Goal: Task Accomplishment & Management: Manage account settings

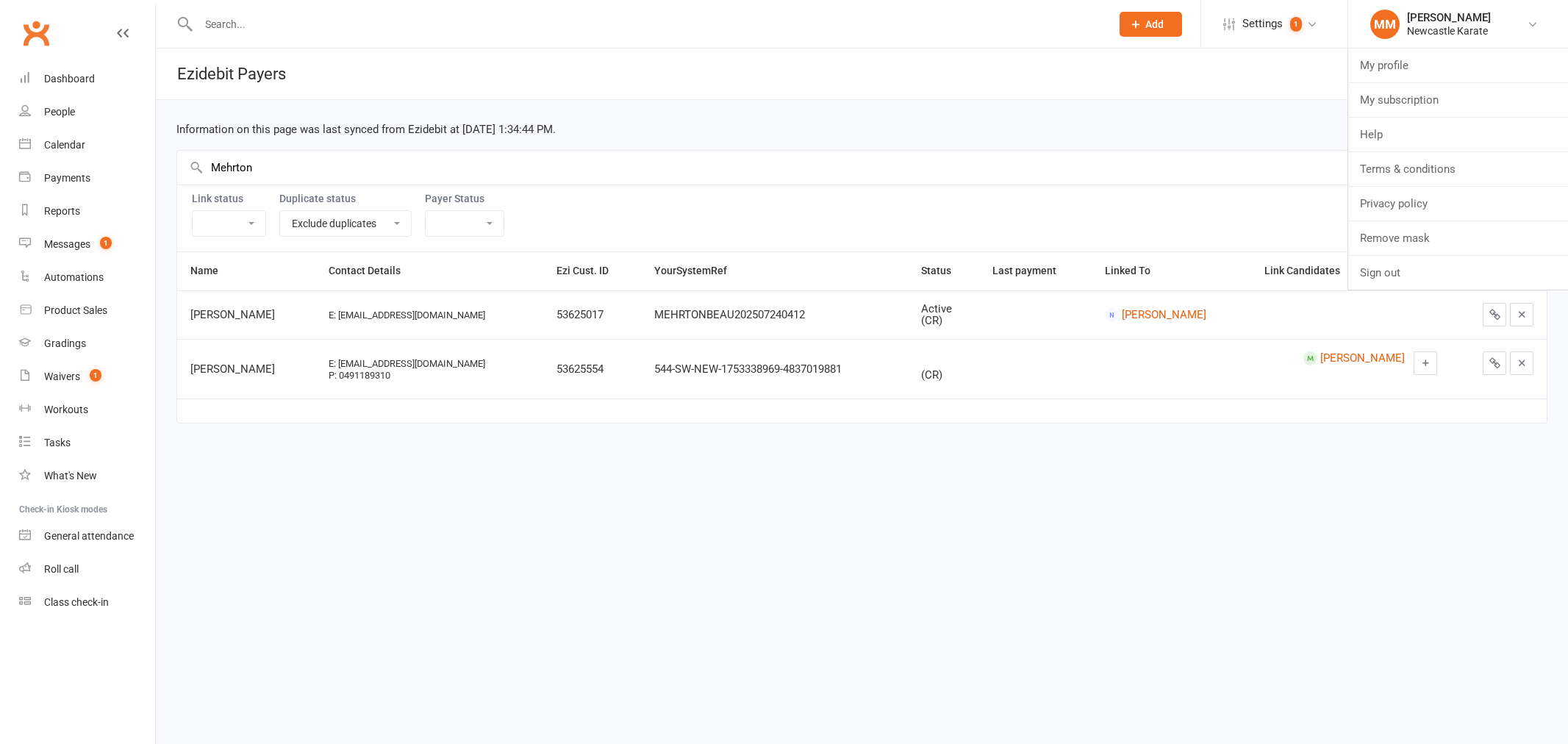
select select
click at [1461, 240] on link "Remove mask" at bounding box center [1458, 238] width 220 height 34
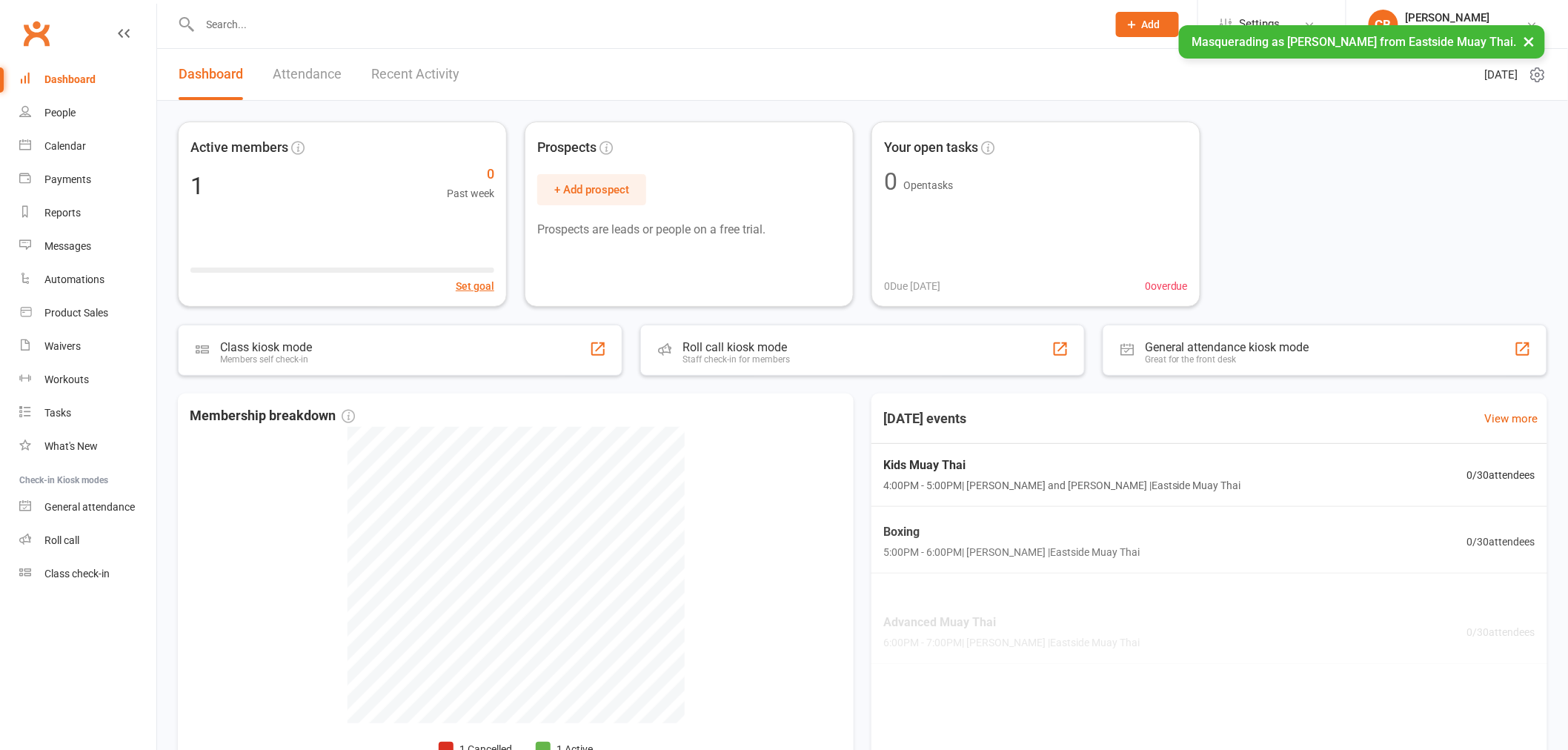
click at [1229, 2] on li "Settings Membership Plans Event Templates Appointment Types Mobile App Website …" at bounding box center [1271, 24] width 148 height 48
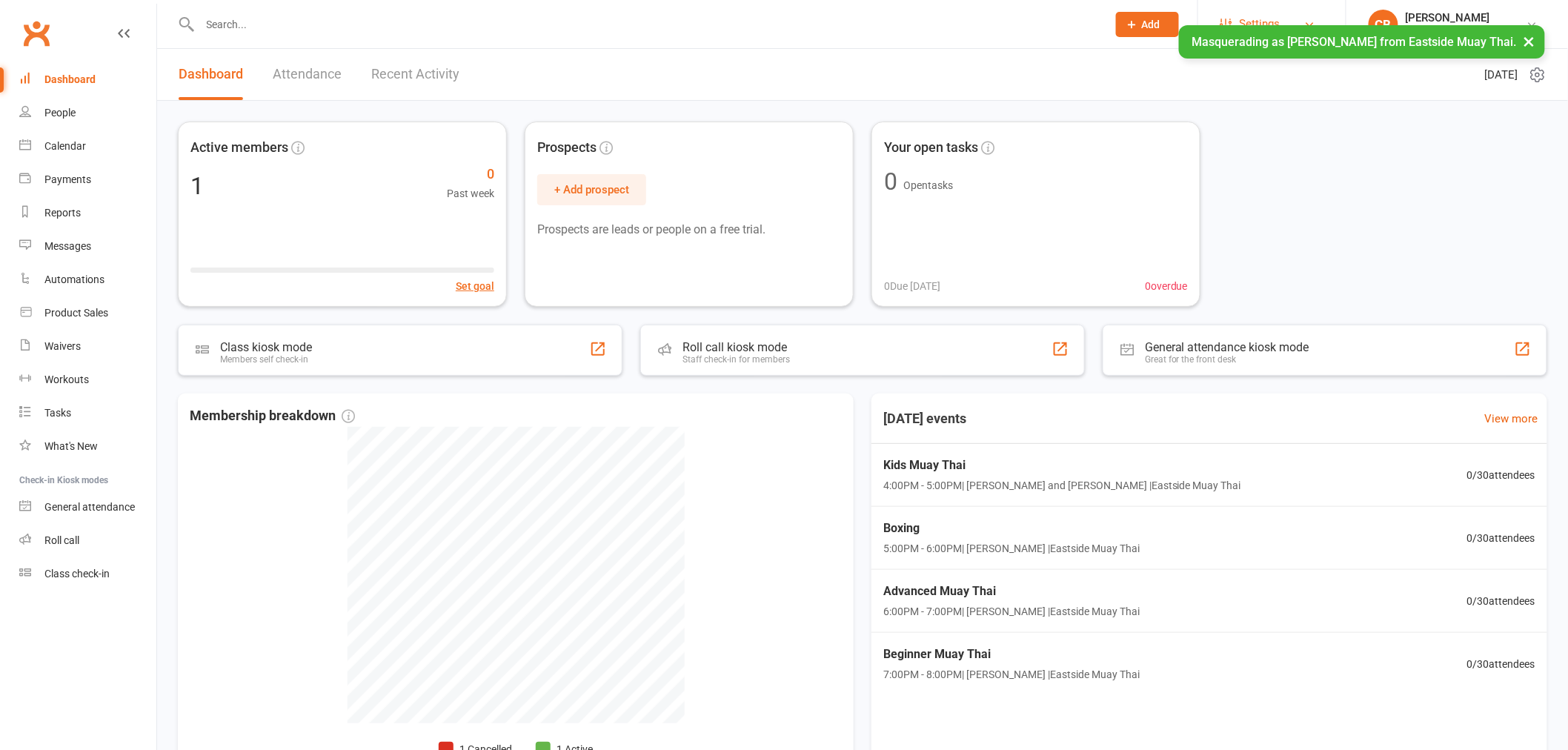
click at [1238, 17] on link "Settings" at bounding box center [1272, 24] width 103 height 33
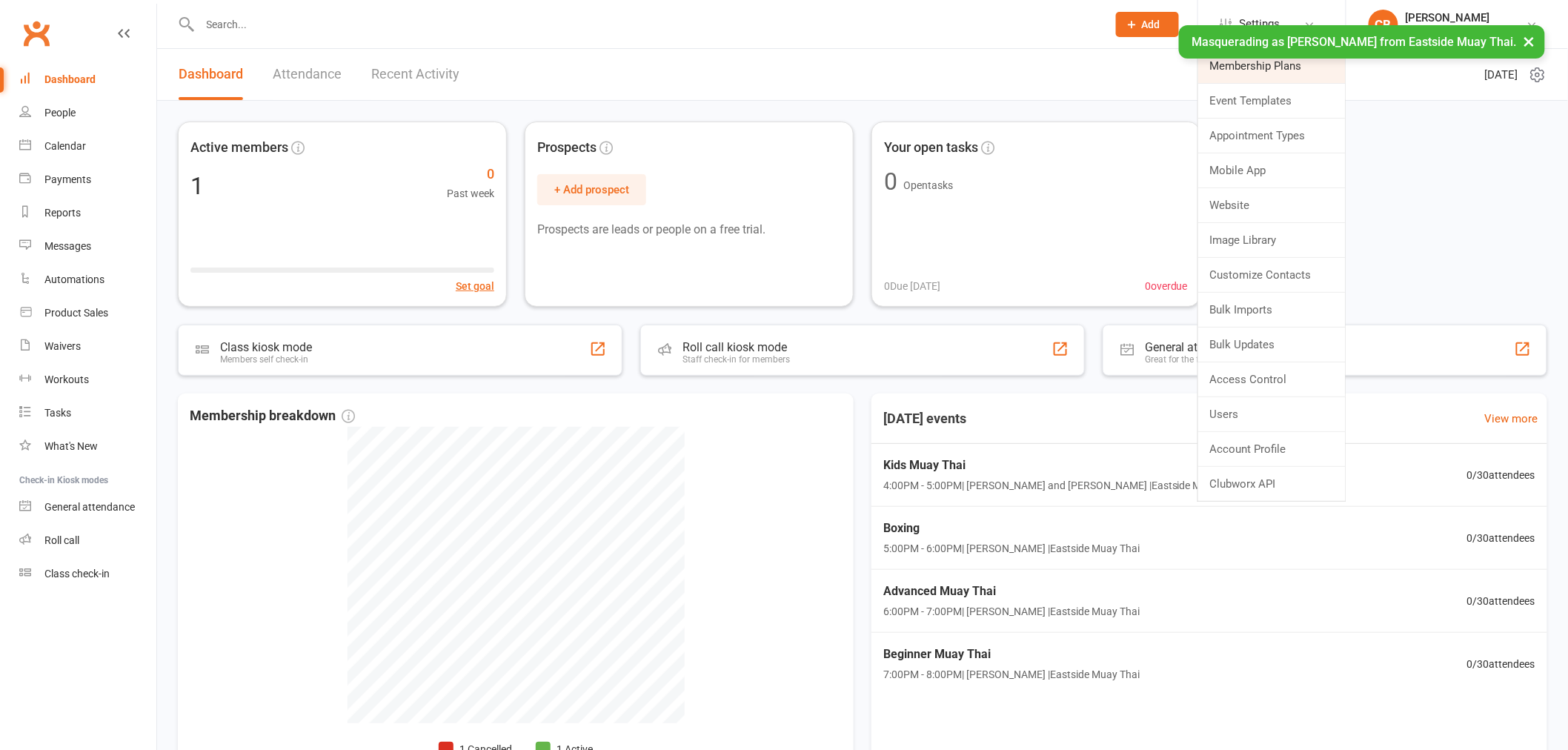
click at [1232, 71] on link "Membership Plans" at bounding box center [1272, 65] width 147 height 34
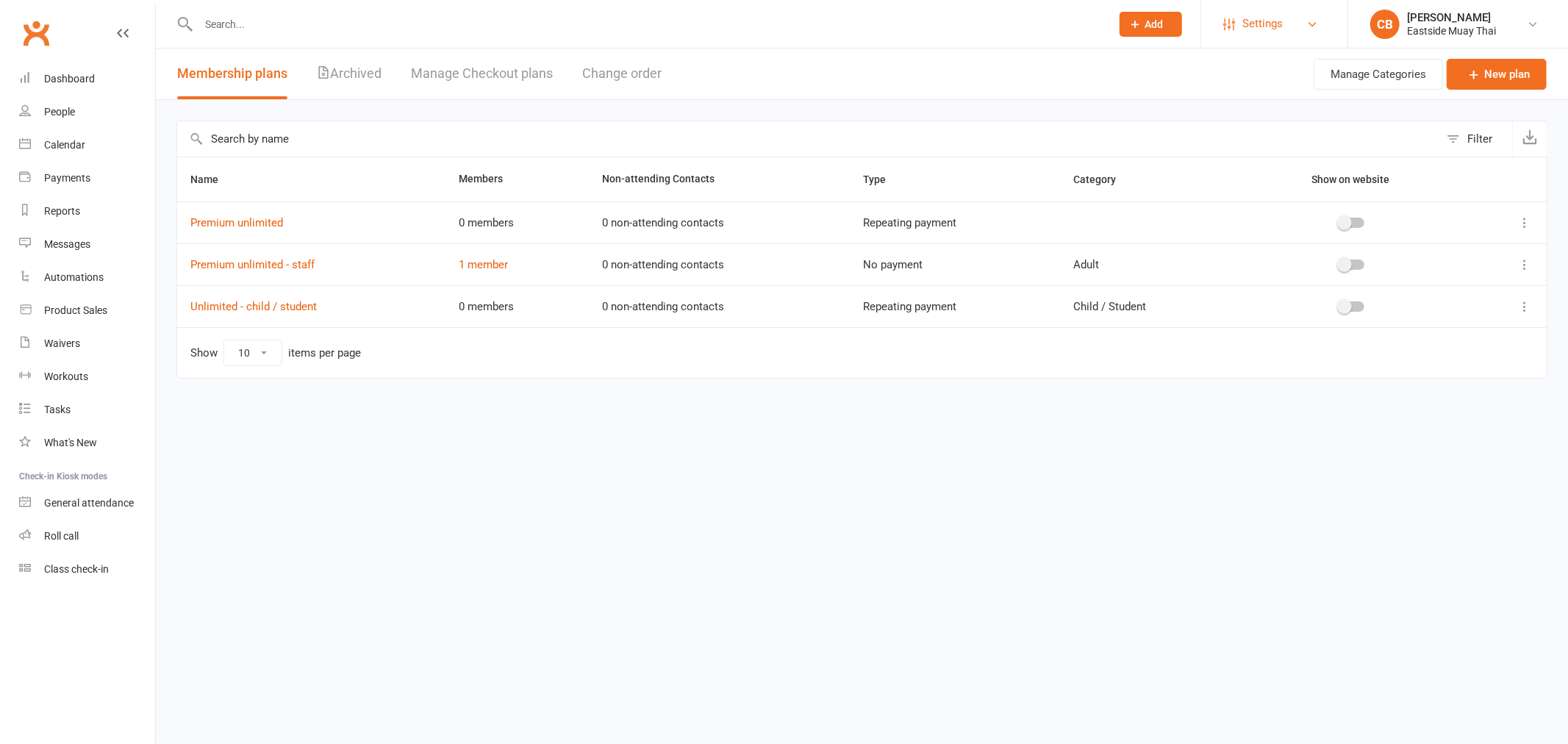
click at [1229, 15] on link "Settings" at bounding box center [1273, 24] width 102 height 33
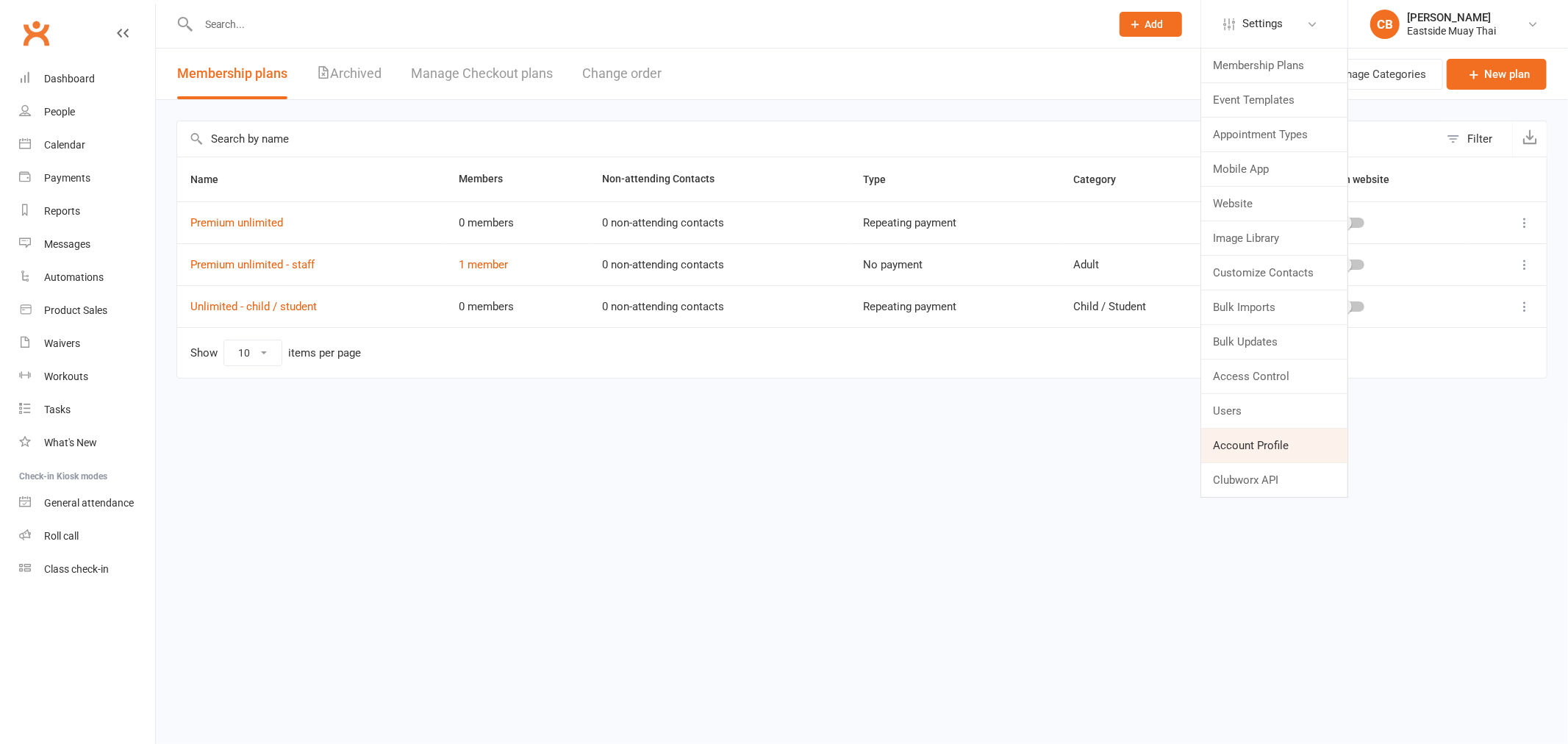
click at [1265, 431] on link "Account Profile" at bounding box center [1274, 445] width 146 height 34
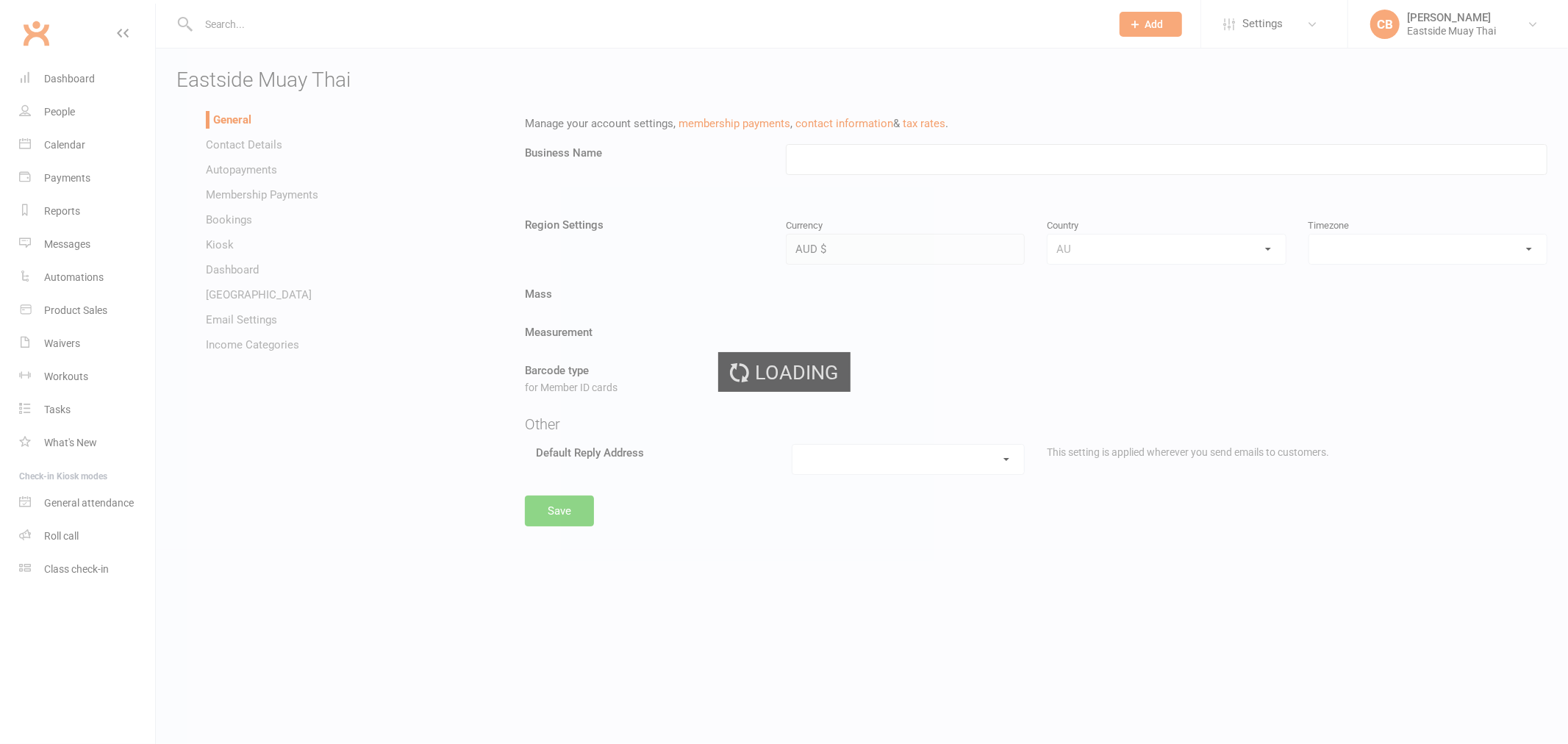
type input "Eastside Muay Thai"
select select "[GEOGRAPHIC_DATA]/[GEOGRAPHIC_DATA]"
select select "[EMAIL_ADDRESS][DOMAIN_NAME]"
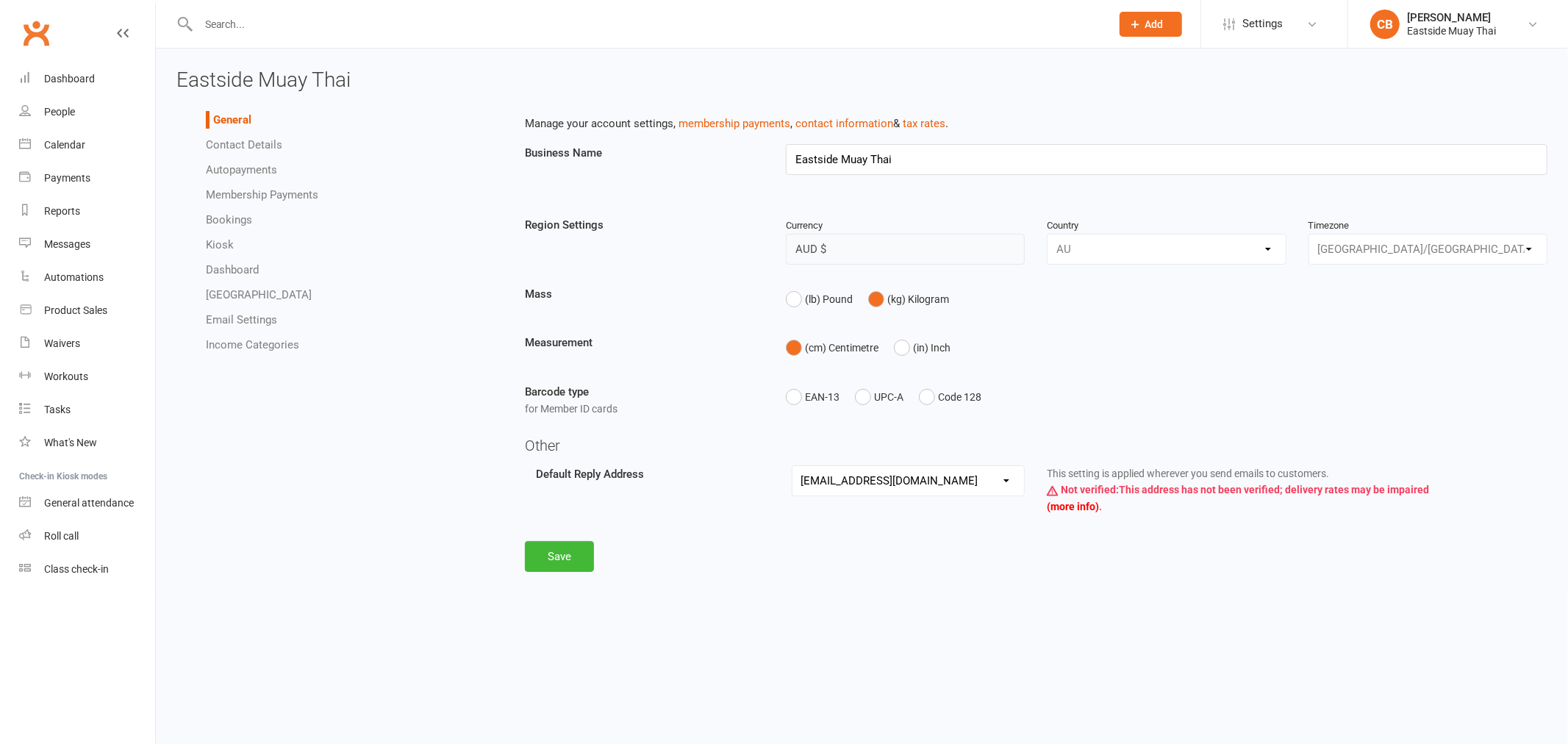
click at [267, 165] on link "Autopayments" at bounding box center [242, 170] width 72 height 13
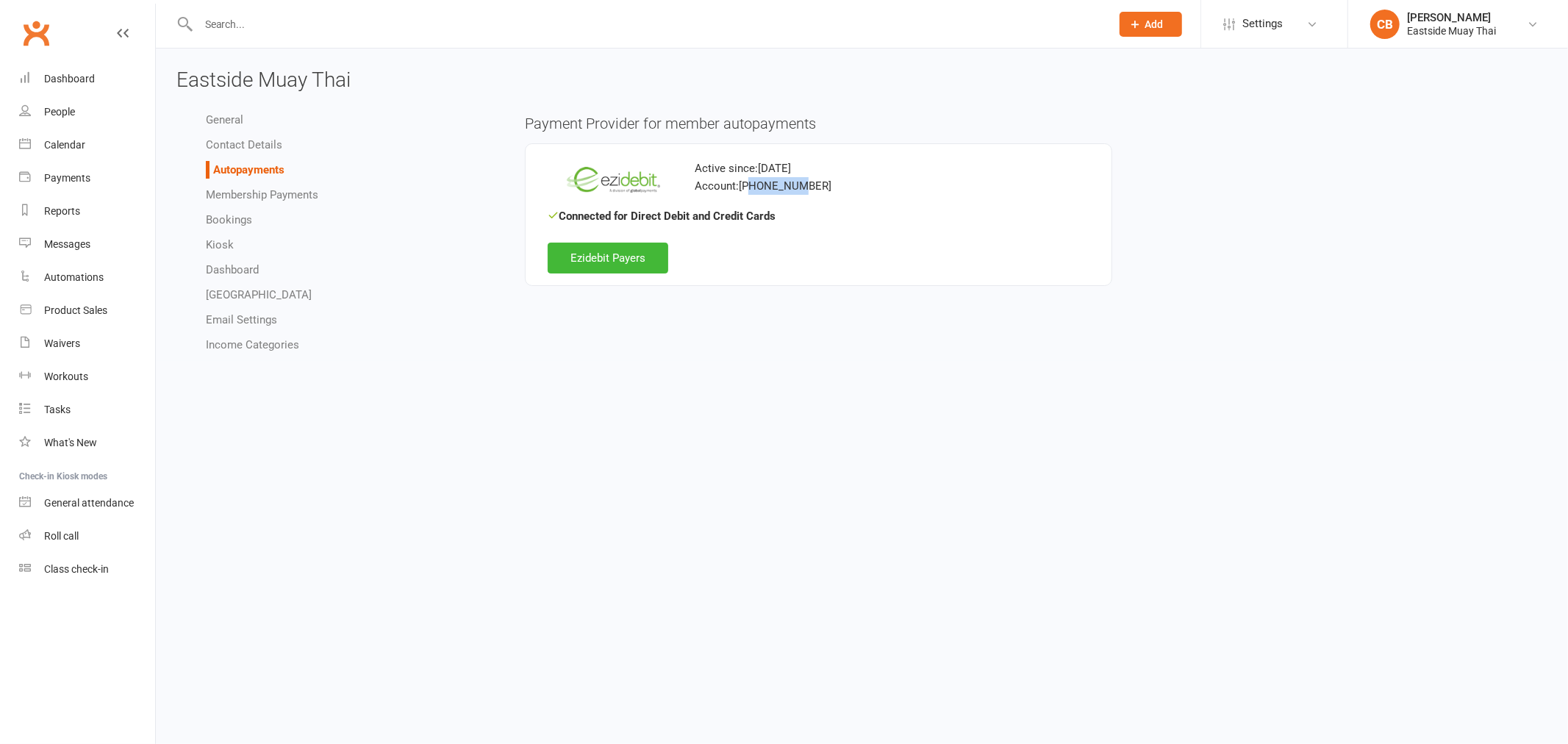
drag, startPoint x: 740, startPoint y: 188, endPoint x: 754, endPoint y: 184, distance: 14.6
click at [754, 184] on div "Account: [PHONE_NUMBER]" at bounding box center [818, 186] width 542 height 18
click at [802, 184] on div "Account: [PHONE_NUMBER]" at bounding box center [818, 186] width 542 height 18
copy div "[PHONE_NUMBER]"
drag, startPoint x: 803, startPoint y: 184, endPoint x: 744, endPoint y: 187, distance: 59.1
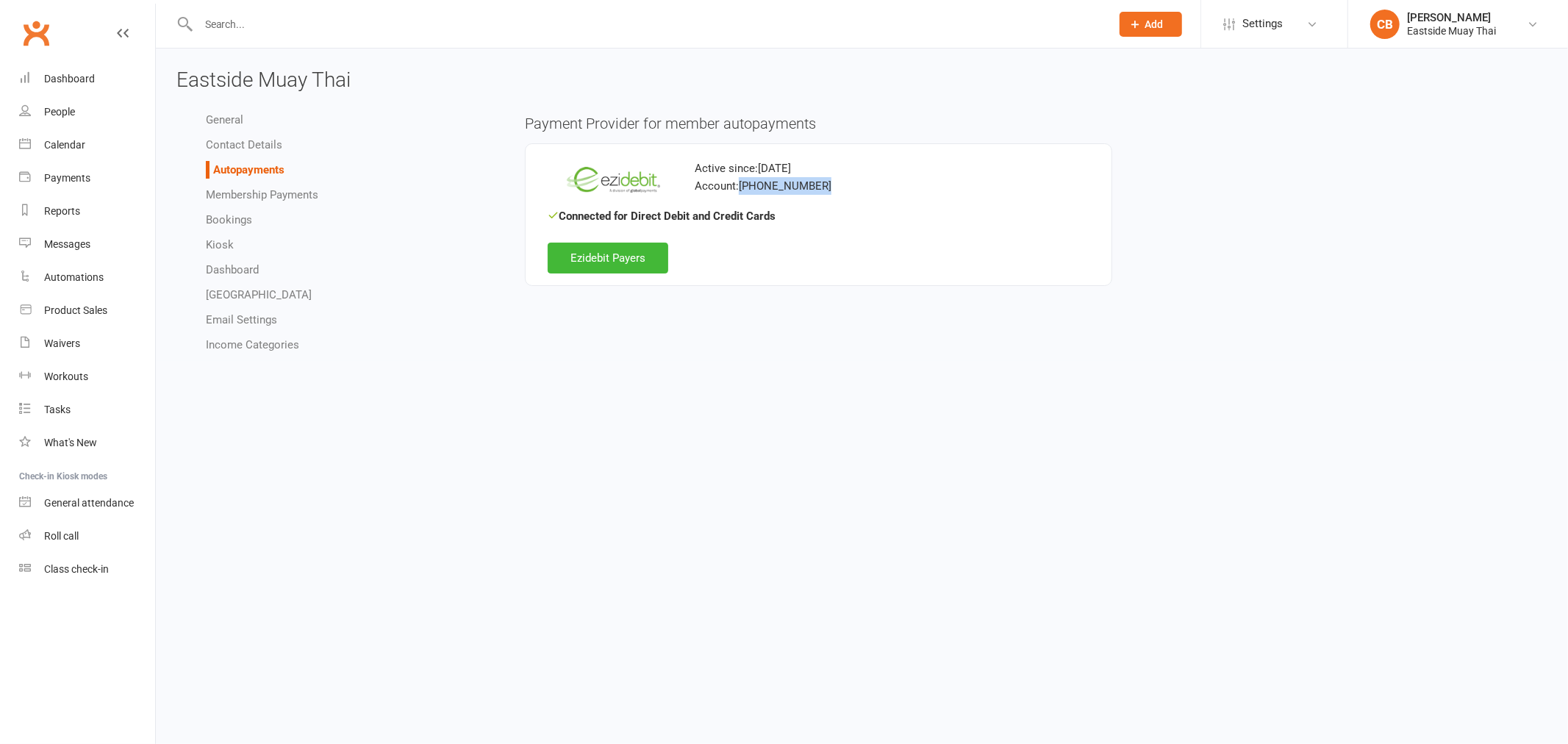
click at [744, 187] on div "Account: [PHONE_NUMBER]" at bounding box center [818, 186] width 542 height 18
copy div "astside Muay Thai"
copy div "Eastside Muay Thai"
drag, startPoint x: 1498, startPoint y: 33, endPoint x: 1408, endPoint y: 35, distance: 90.0
click at [1408, 35] on link "[PERSON_NAME] Eastside Muay Thai" at bounding box center [1458, 24] width 175 height 29
